Goal: Find specific fact

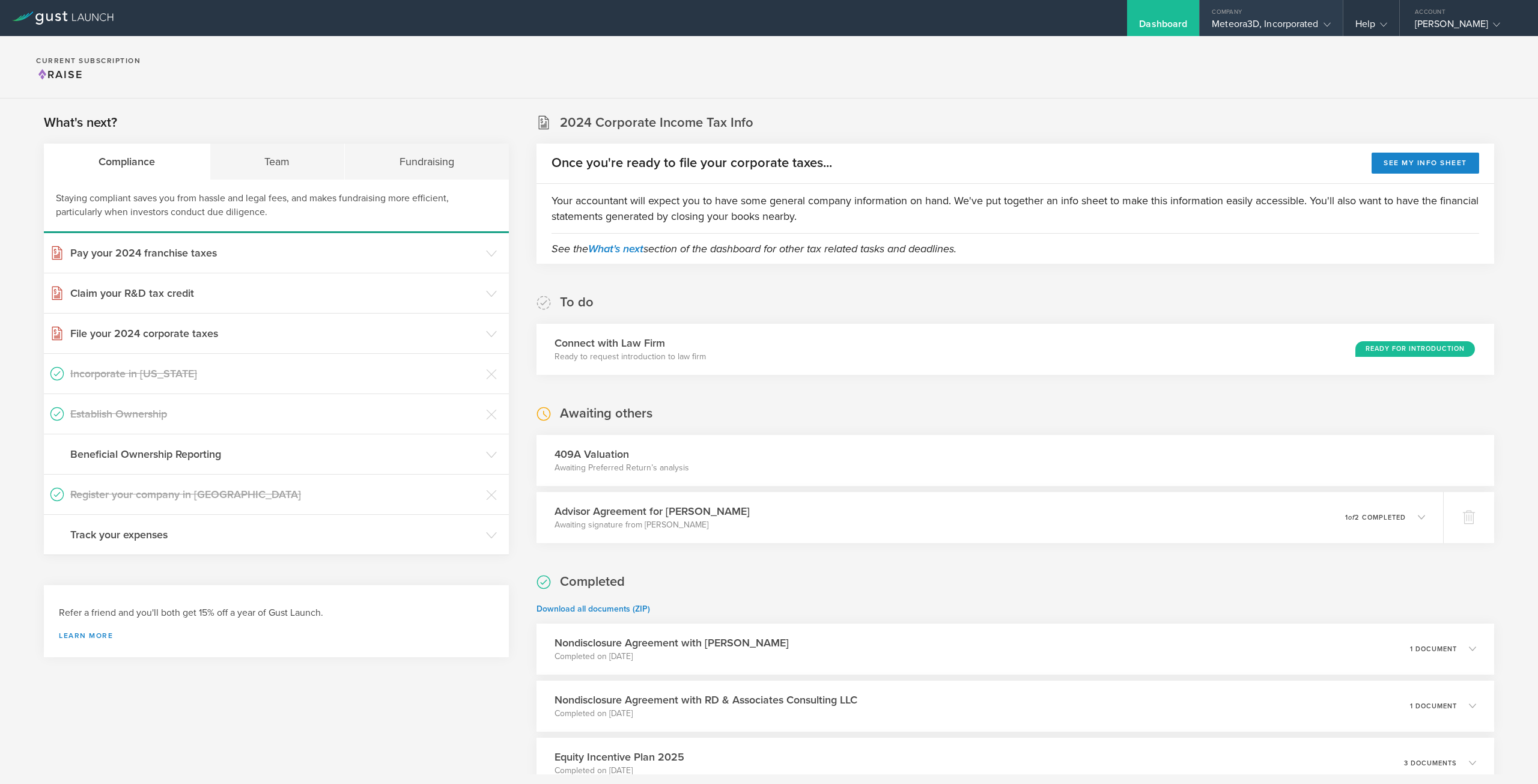
click at [1267, 22] on div "Meteora3D, Incorporated" at bounding box center [1271, 27] width 118 height 18
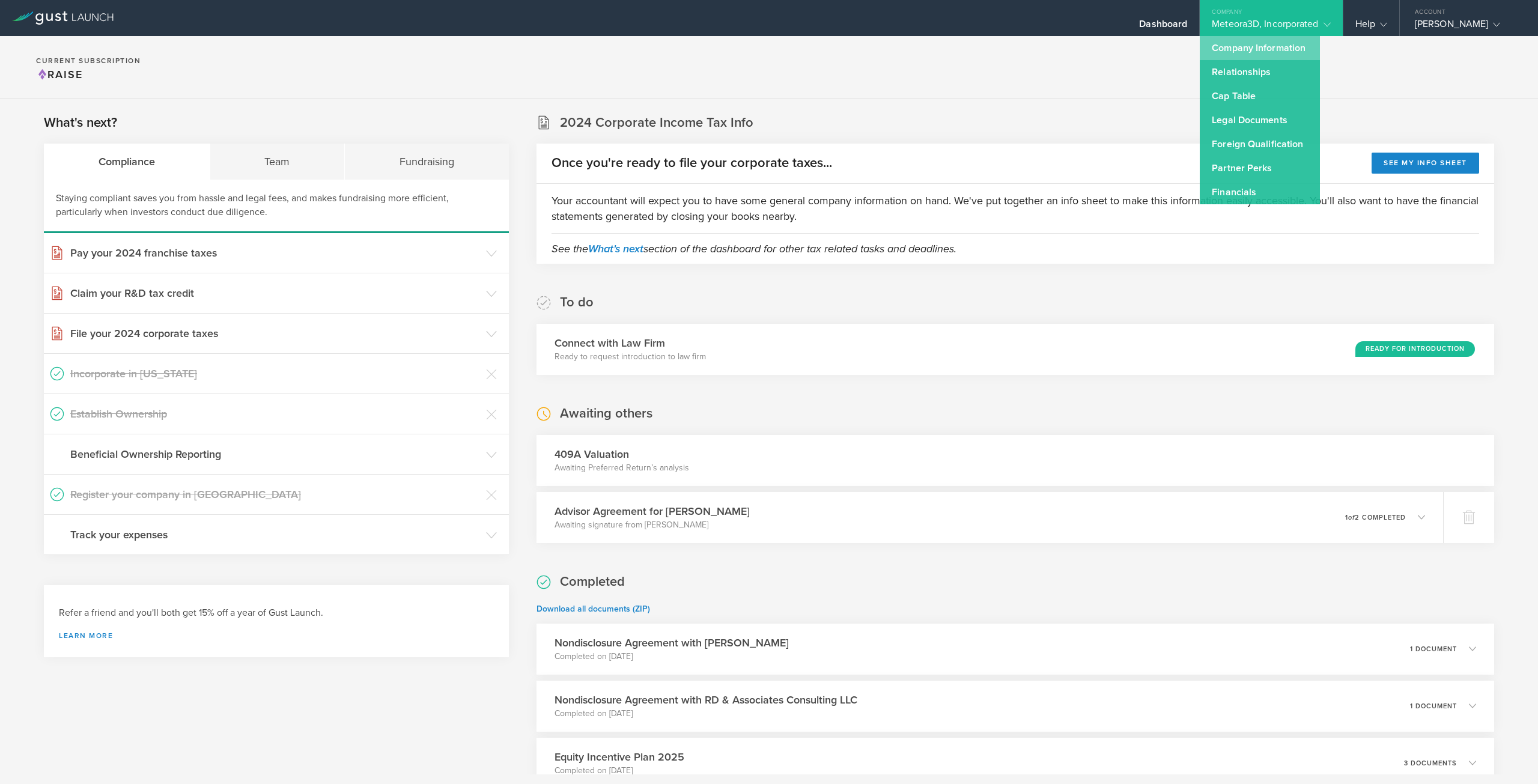
click at [1261, 56] on link "Company Information" at bounding box center [1260, 47] width 120 height 24
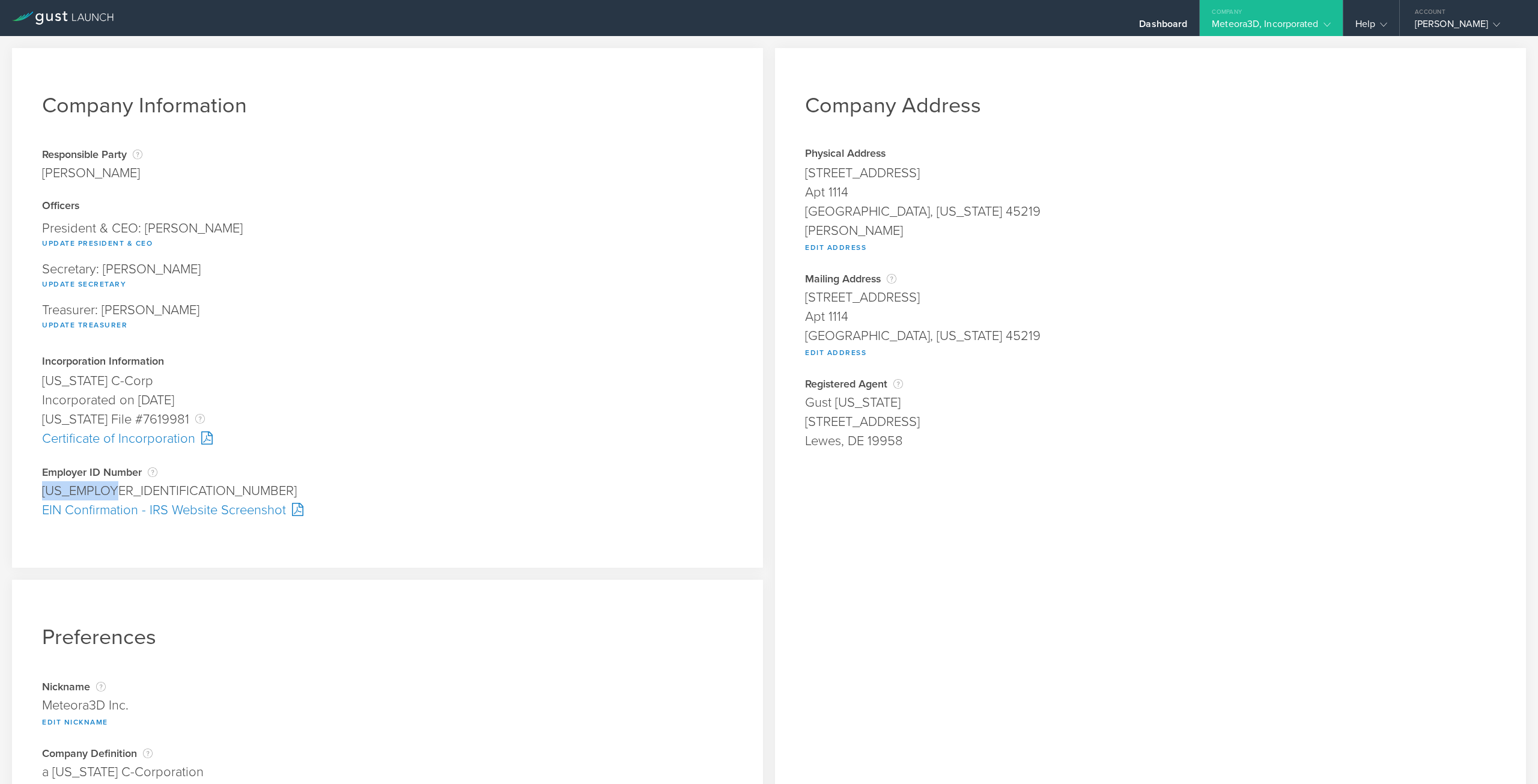
drag, startPoint x: 43, startPoint y: 496, endPoint x: 109, endPoint y: 495, distance: 66.0
click at [109, 495] on div "[US_EMPLOYER_IDENTIFICATION_NUMBER]" at bounding box center [388, 490] width 691 height 19
copy div "[US_EMPLOYER_IDENTIFICATION_NUMBER]"
click at [1155, 17] on div "Dashboard" at bounding box center [1163, 17] width 72 height 36
